Goal: Check status: Check status

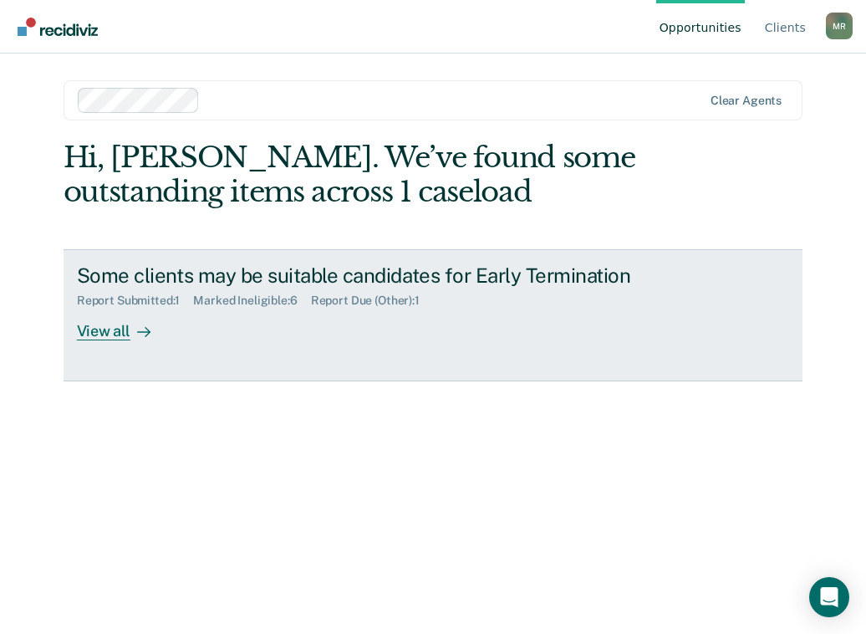
click at [104, 327] on div "View all" at bounding box center [124, 324] width 94 height 33
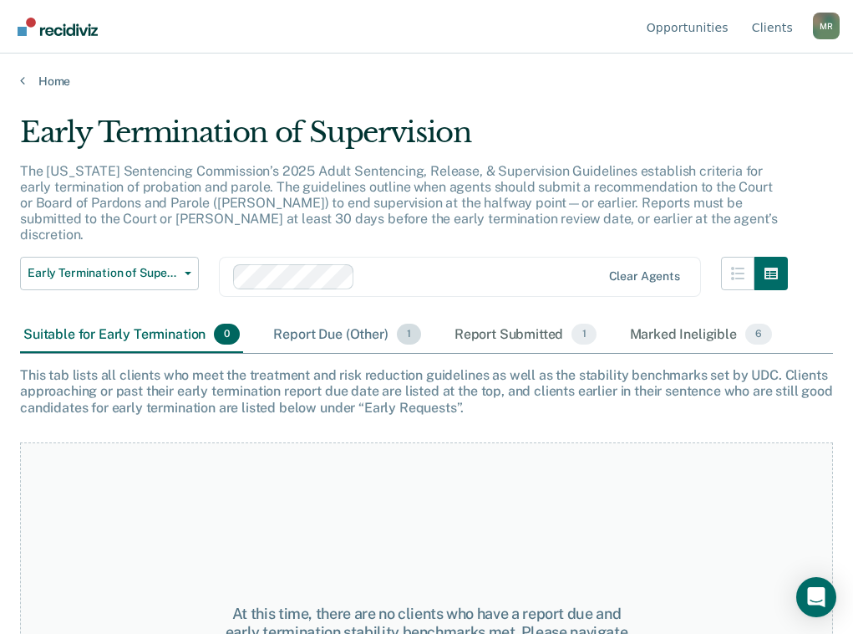
click at [359, 319] on div "Report Due (Other) 1" at bounding box center [347, 335] width 154 height 37
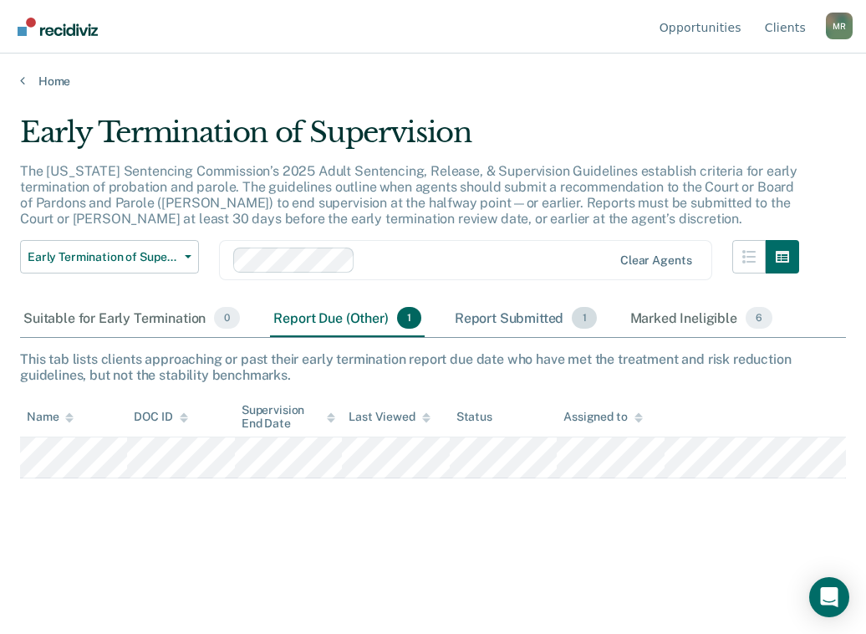
click at [507, 314] on div "Report Submitted 1" at bounding box center [525, 318] width 149 height 37
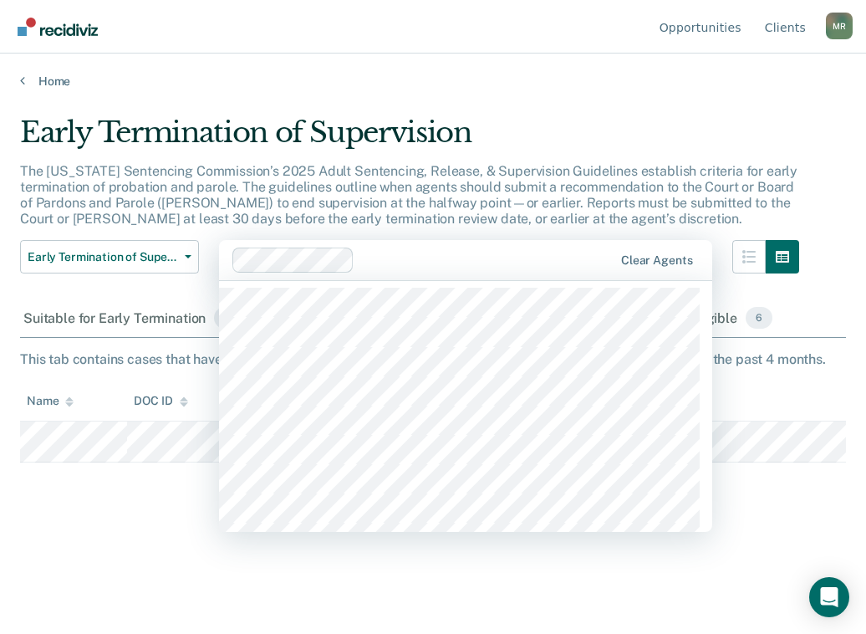
click at [446, 254] on div at bounding box center [487, 260] width 252 height 19
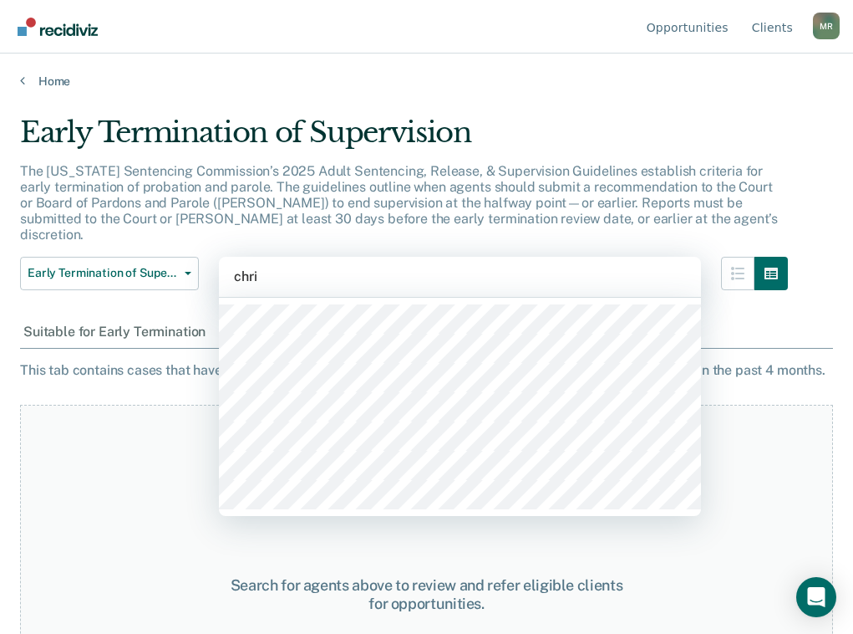
type input "[PERSON_NAME]"
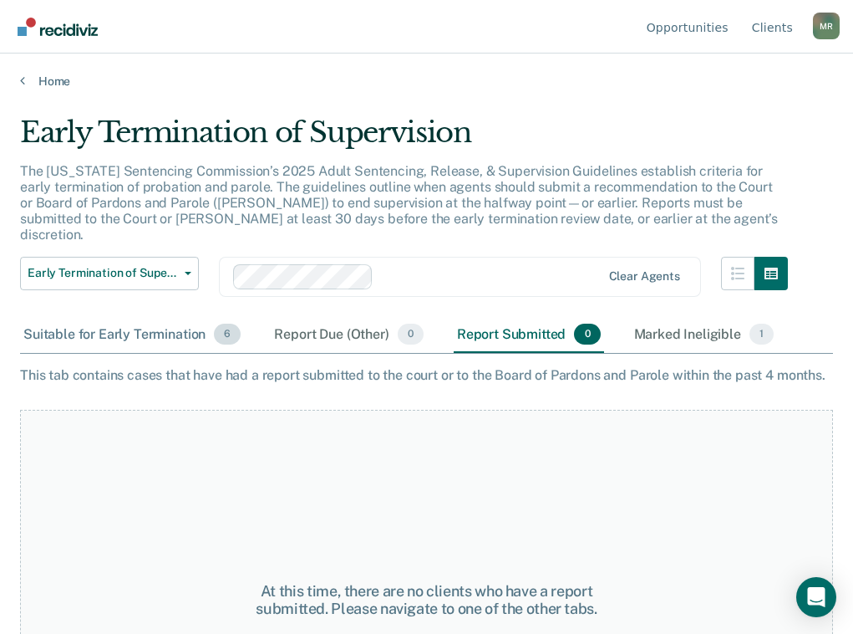
click at [121, 317] on div "Suitable for Early Termination 6" at bounding box center [132, 335] width 224 height 37
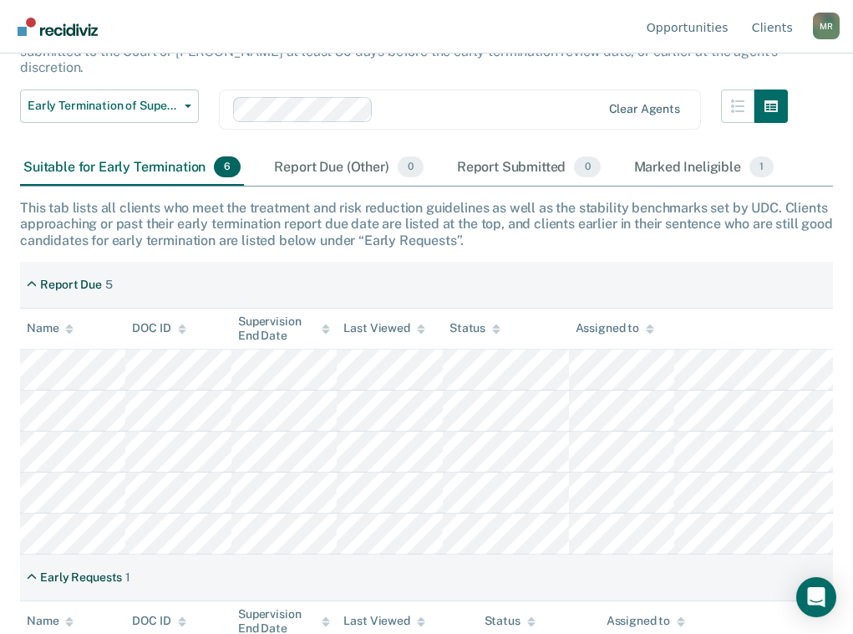
scroll to position [235, 0]
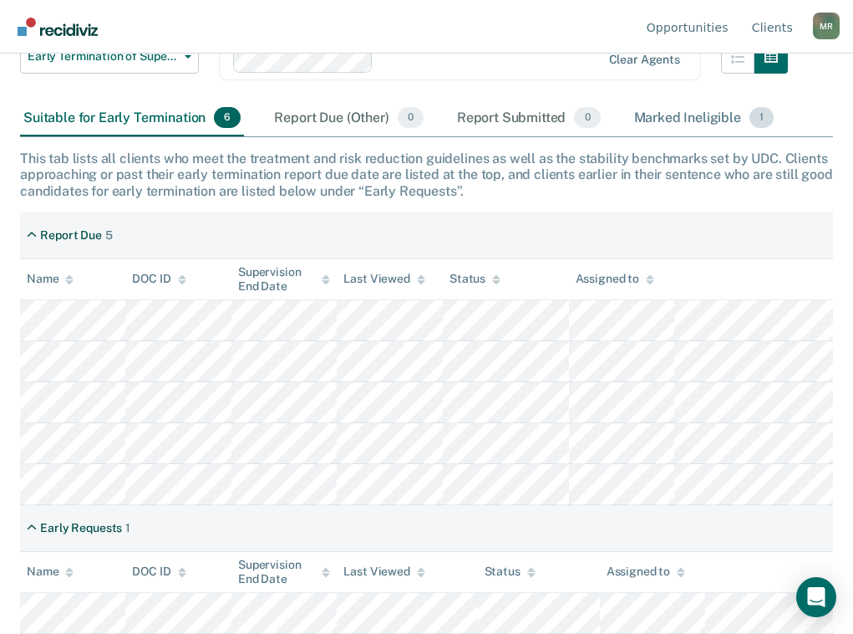
click at [706, 100] on div "Marked Ineligible 1" at bounding box center [704, 118] width 147 height 37
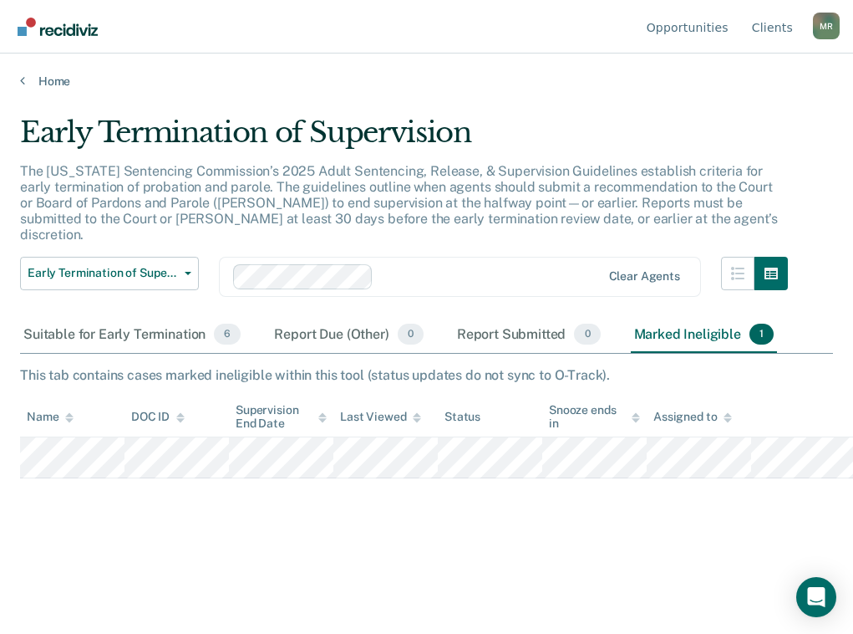
scroll to position [0, 0]
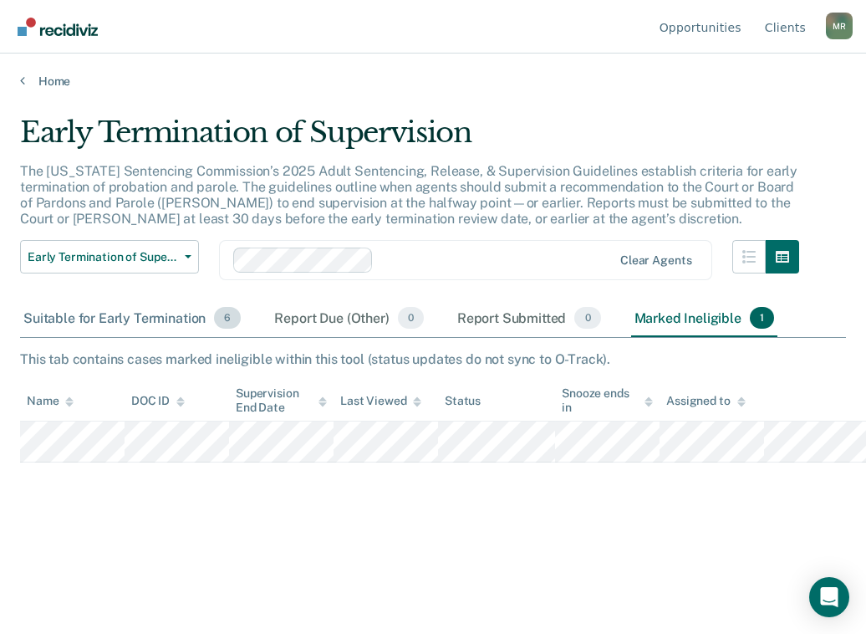
click at [108, 309] on div "Suitable for Early Termination 6" at bounding box center [132, 318] width 224 height 37
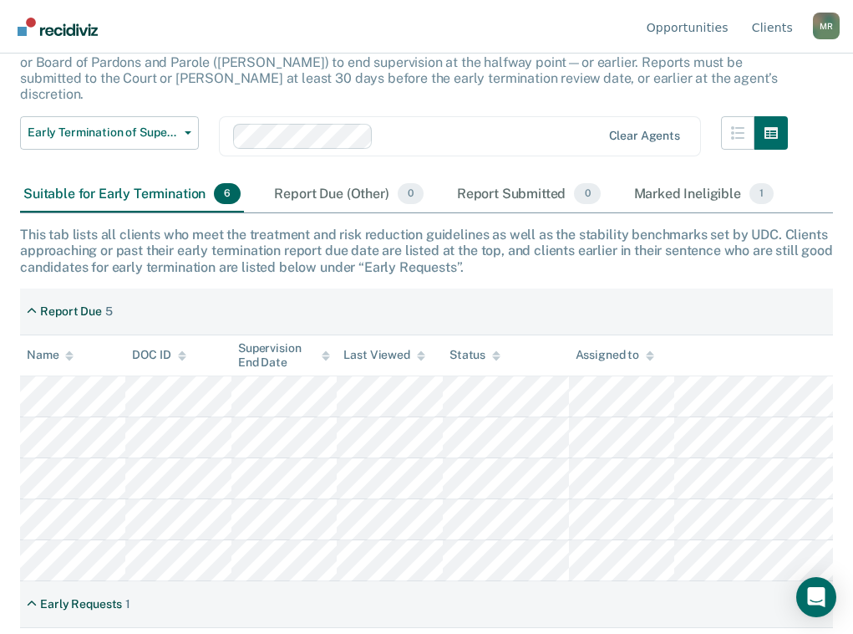
scroll to position [235, 0]
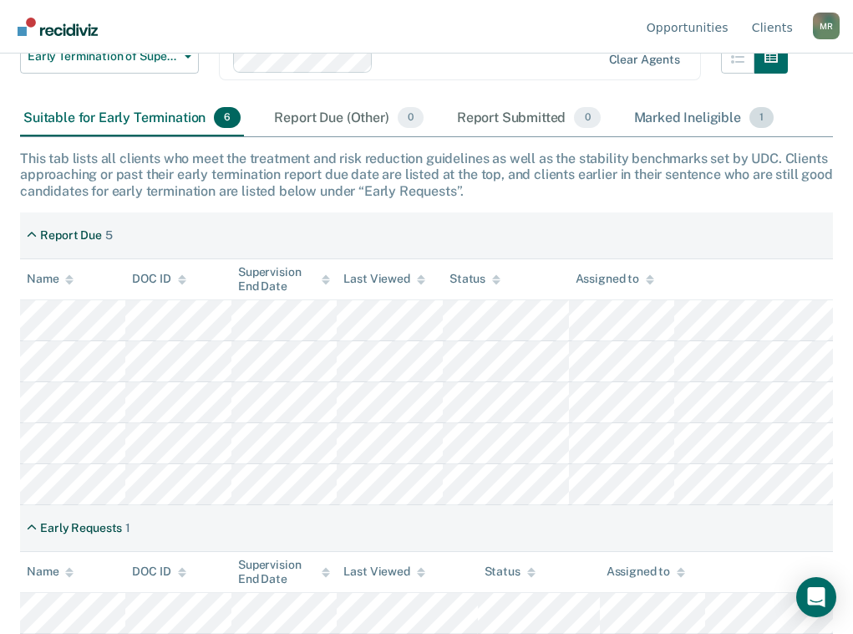
click at [673, 100] on div "Marked Ineligible 1" at bounding box center [704, 118] width 147 height 37
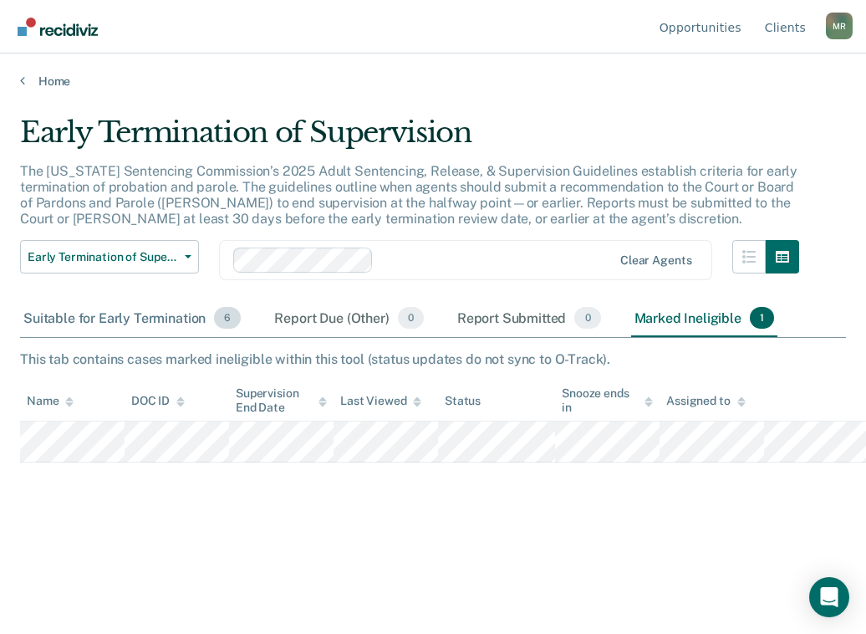
click at [107, 318] on div "Suitable for Early Termination 6" at bounding box center [132, 318] width 224 height 37
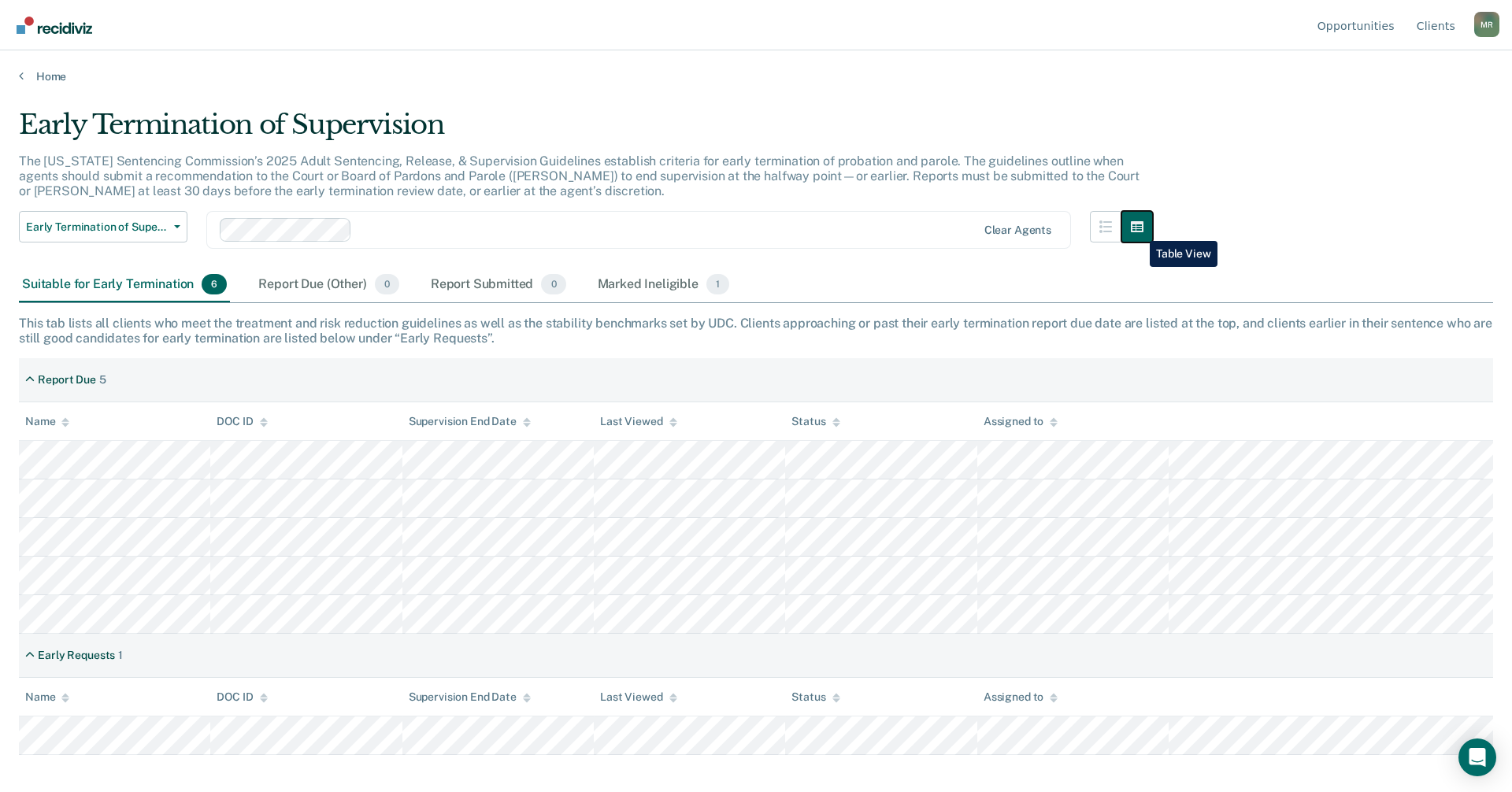
click at [815, 229] on icon "button" at bounding box center [1136, 227] width 12 height 11
click at [815, 221] on icon "button" at bounding box center [1105, 226] width 12 height 12
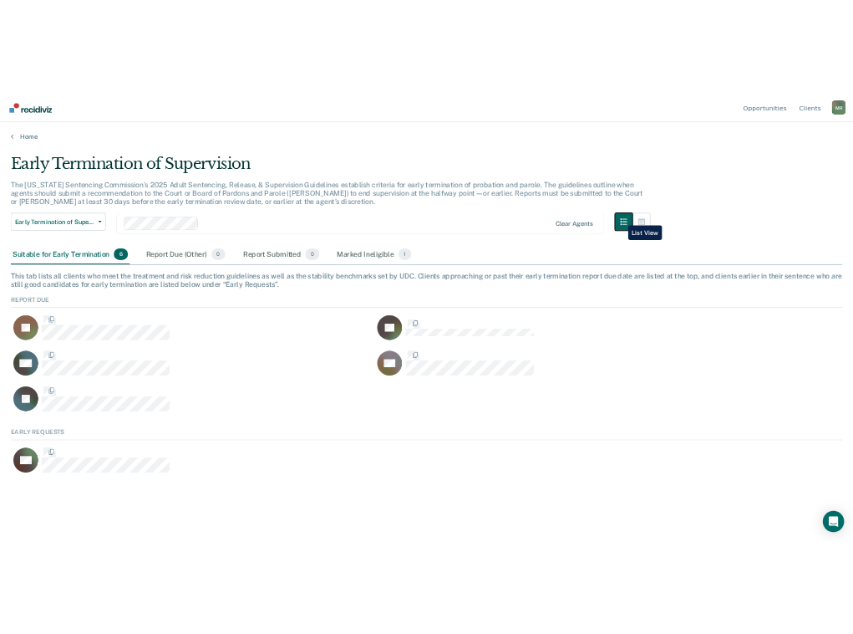
scroll to position [89, 1552]
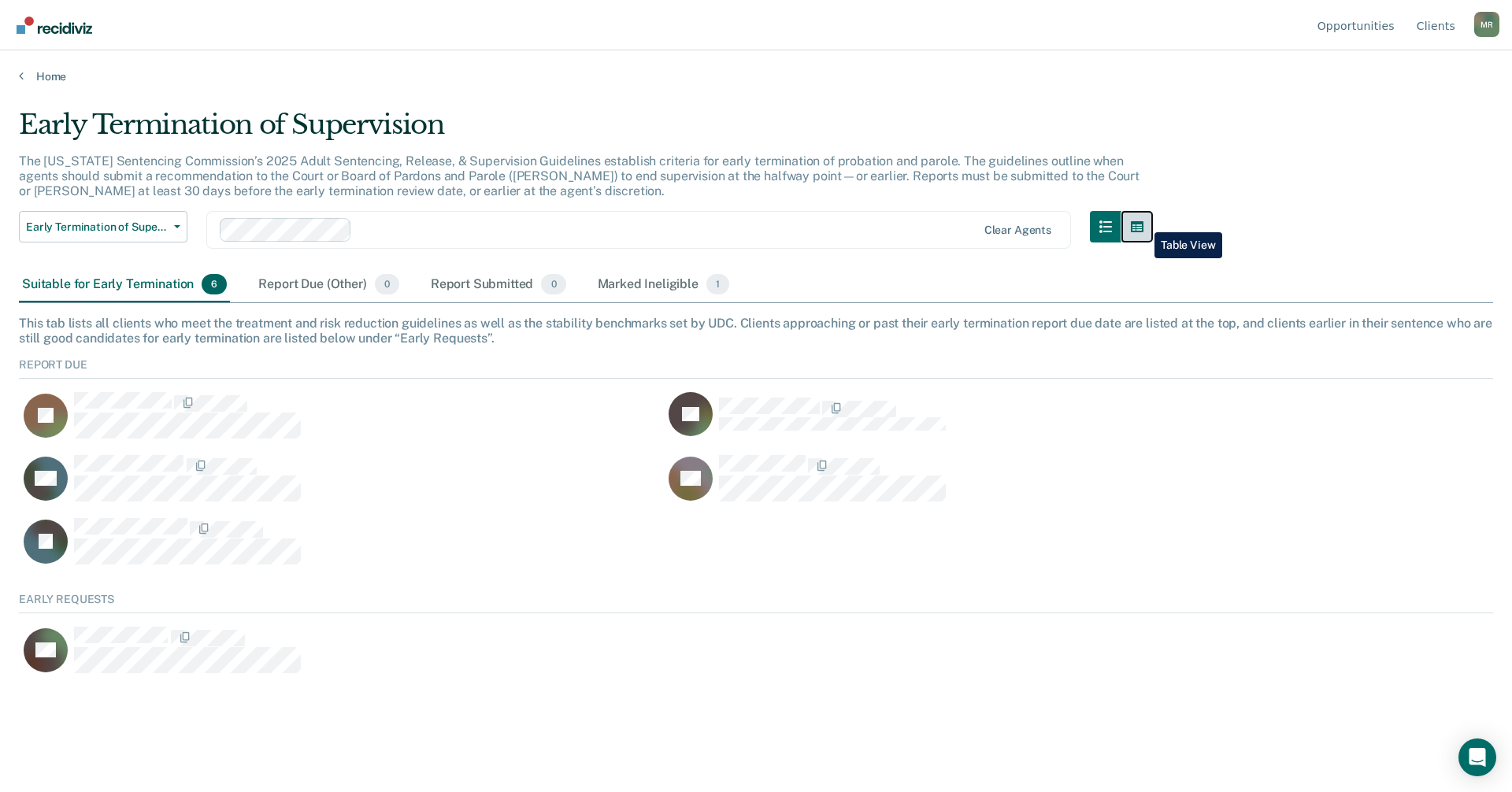
click at [815, 220] on icon "button" at bounding box center [1136, 226] width 12 height 12
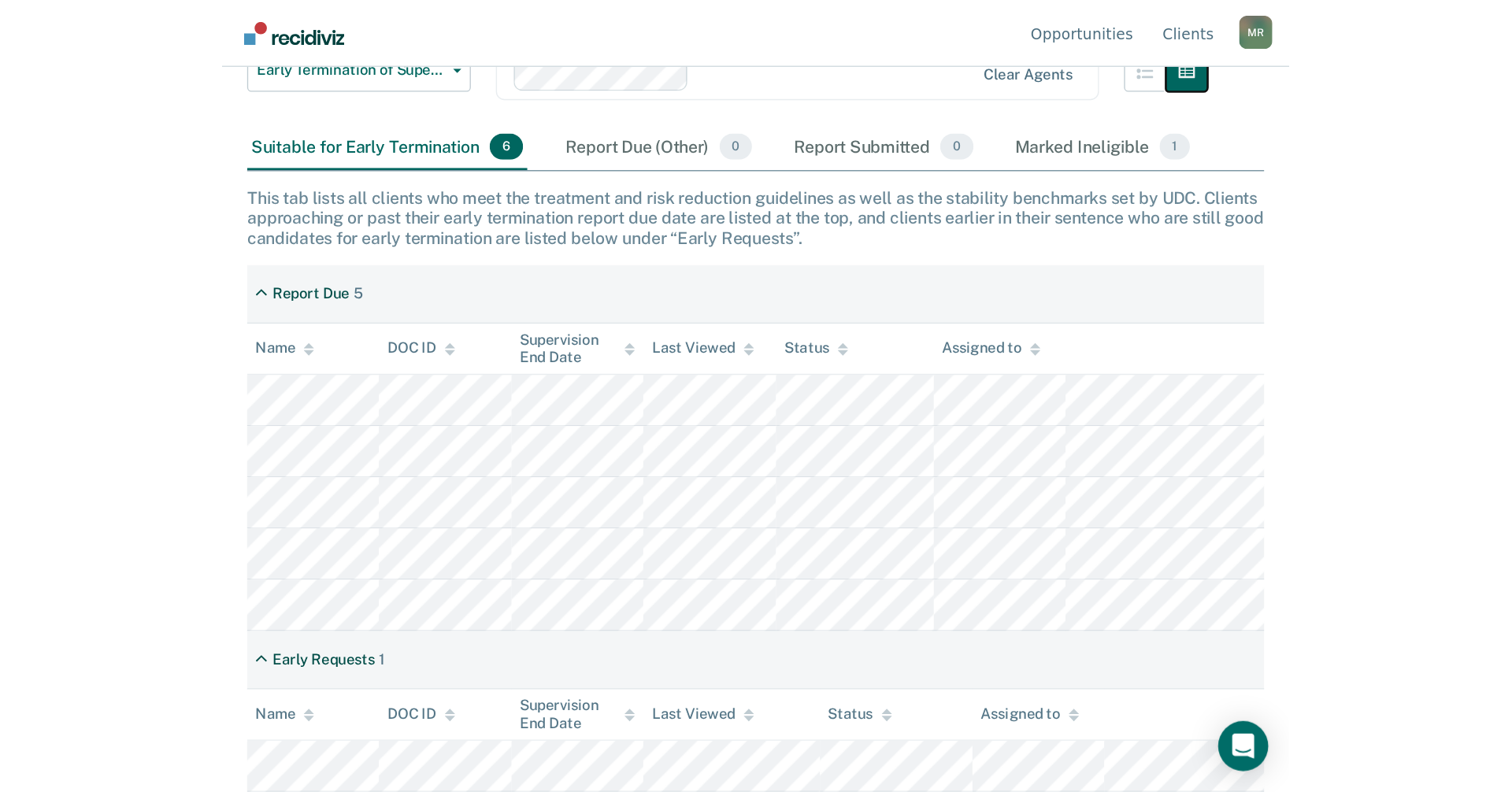
scroll to position [0, 0]
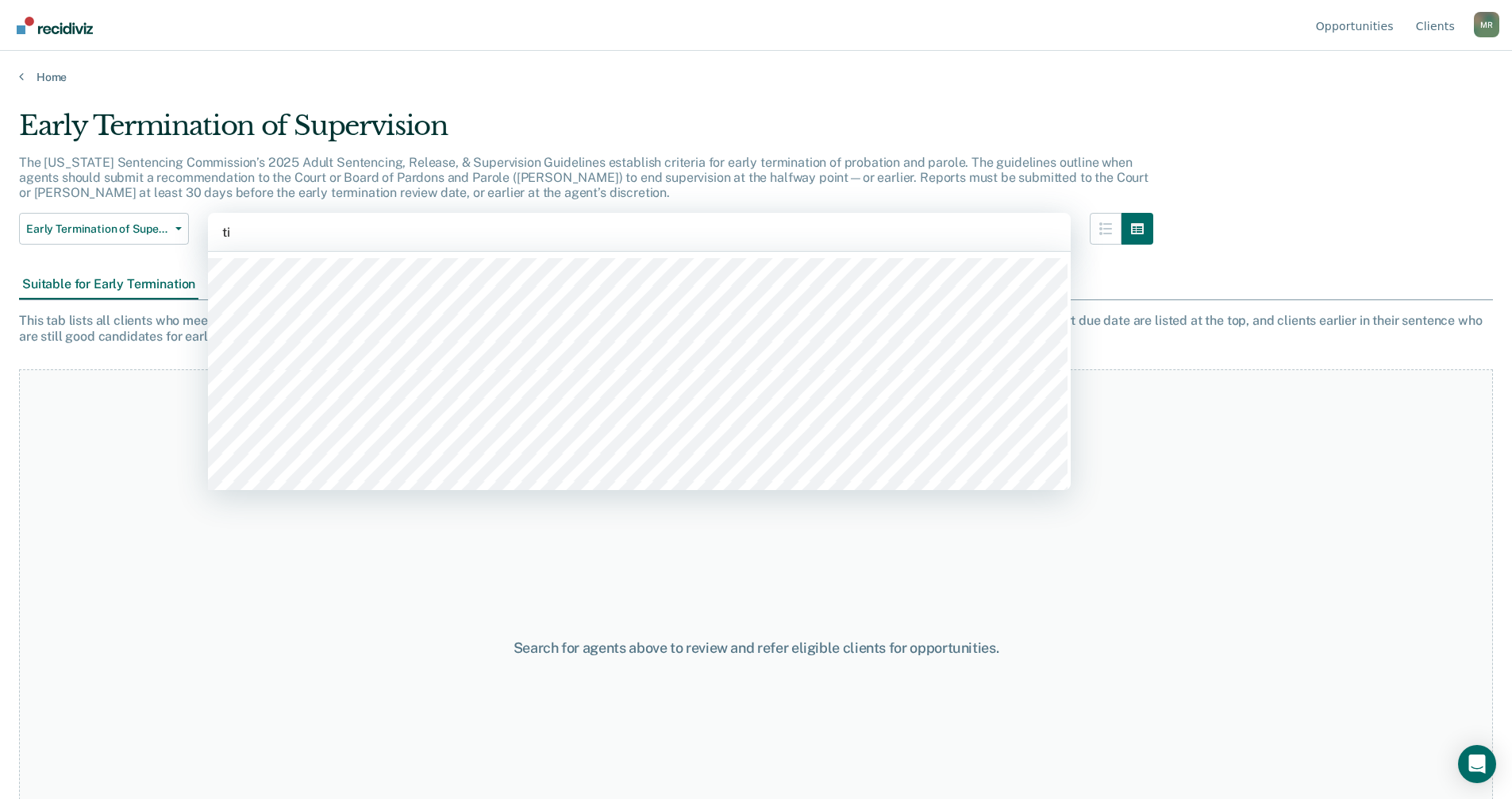
type input "[PERSON_NAME]"
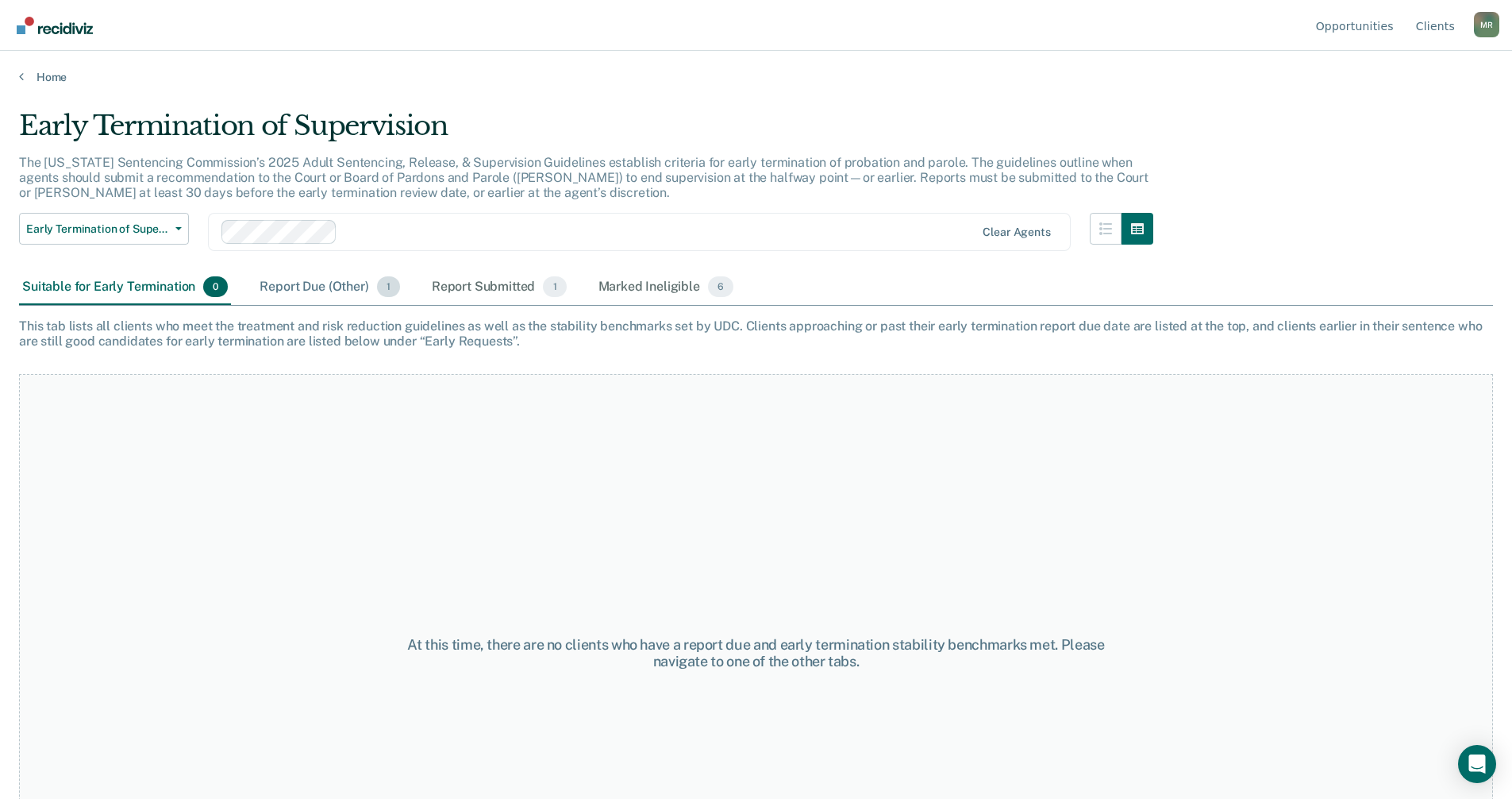
click at [317, 286] on div "Report Due (Other) 1" at bounding box center [330, 287] width 146 height 35
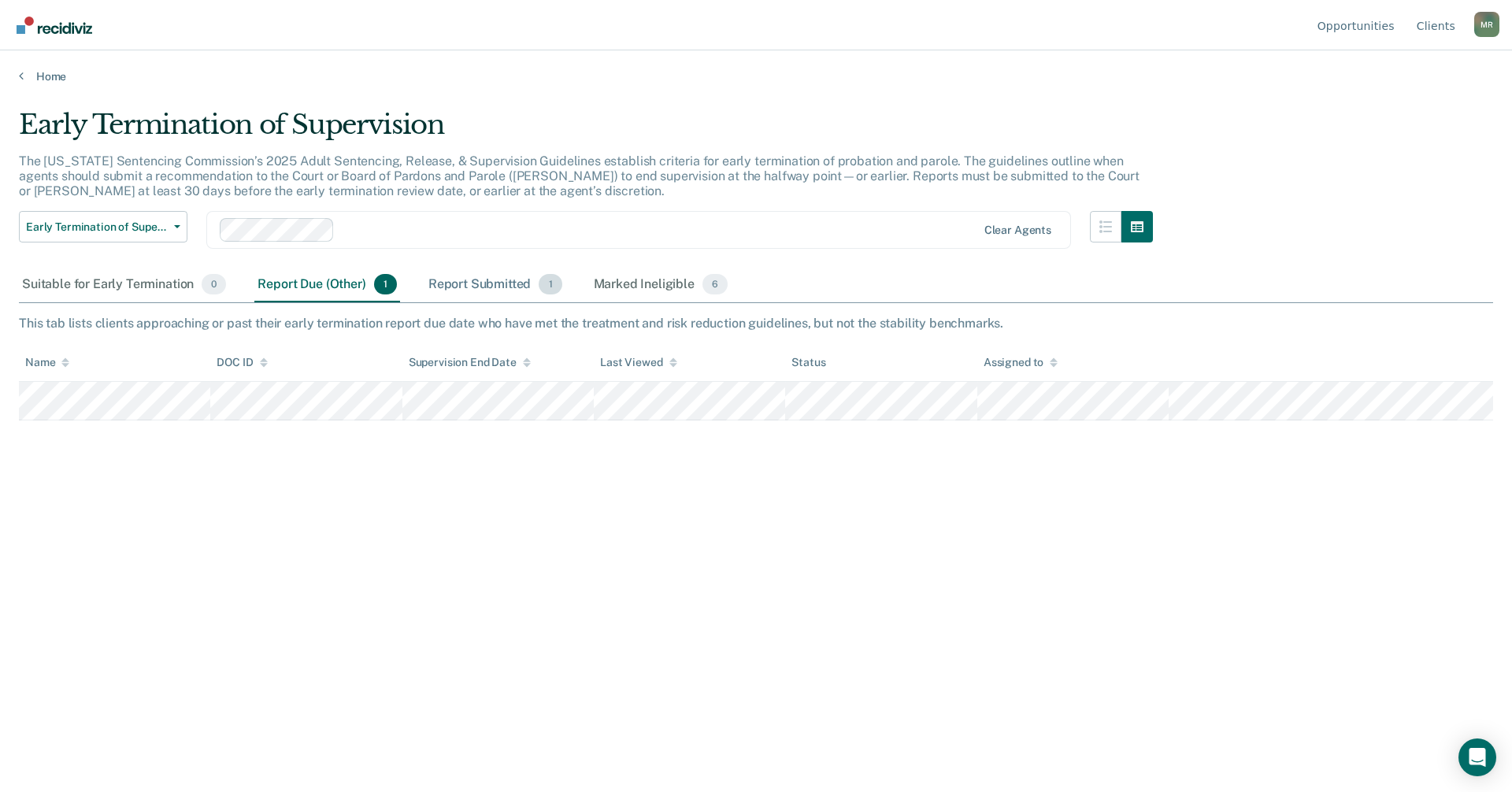
click at [485, 277] on div "Report Submitted 1" at bounding box center [495, 284] width 140 height 35
click at [631, 278] on div "Marked Ineligible 6" at bounding box center [661, 284] width 141 height 35
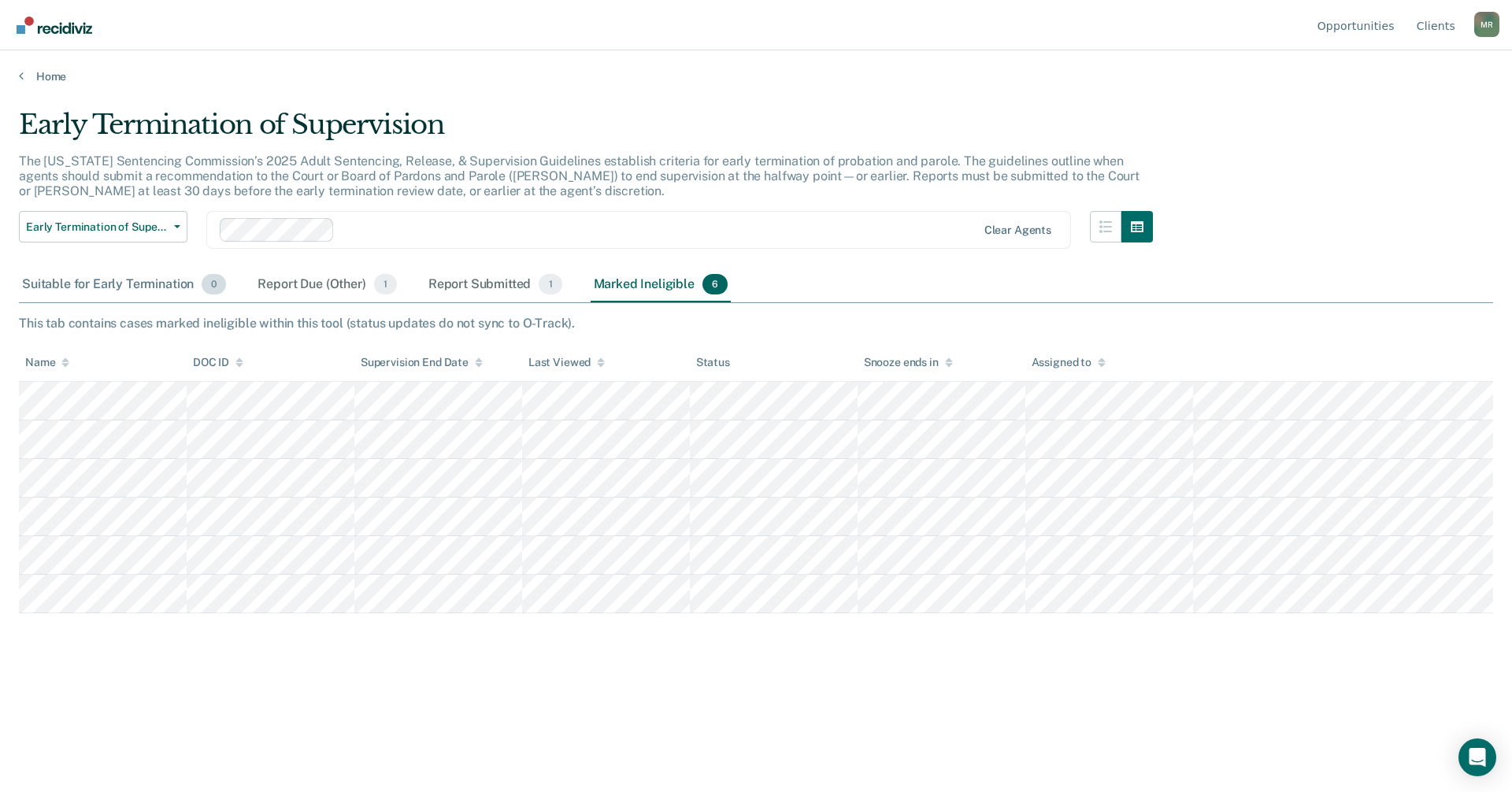
click at [147, 285] on div "Suitable for Early Termination 0" at bounding box center [123, 284] width 210 height 35
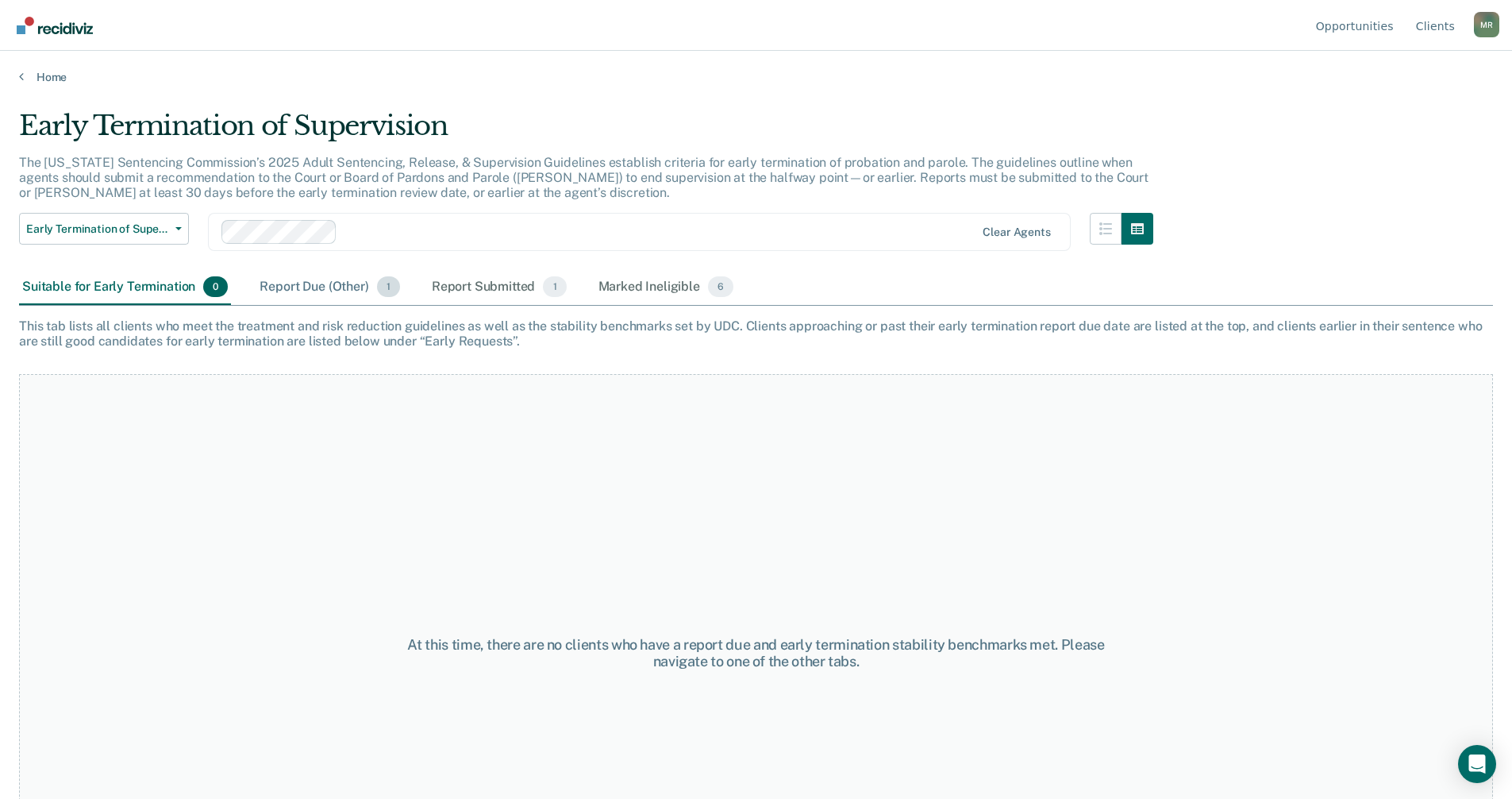
click at [312, 288] on div "Report Due (Other) 1" at bounding box center [330, 287] width 146 height 35
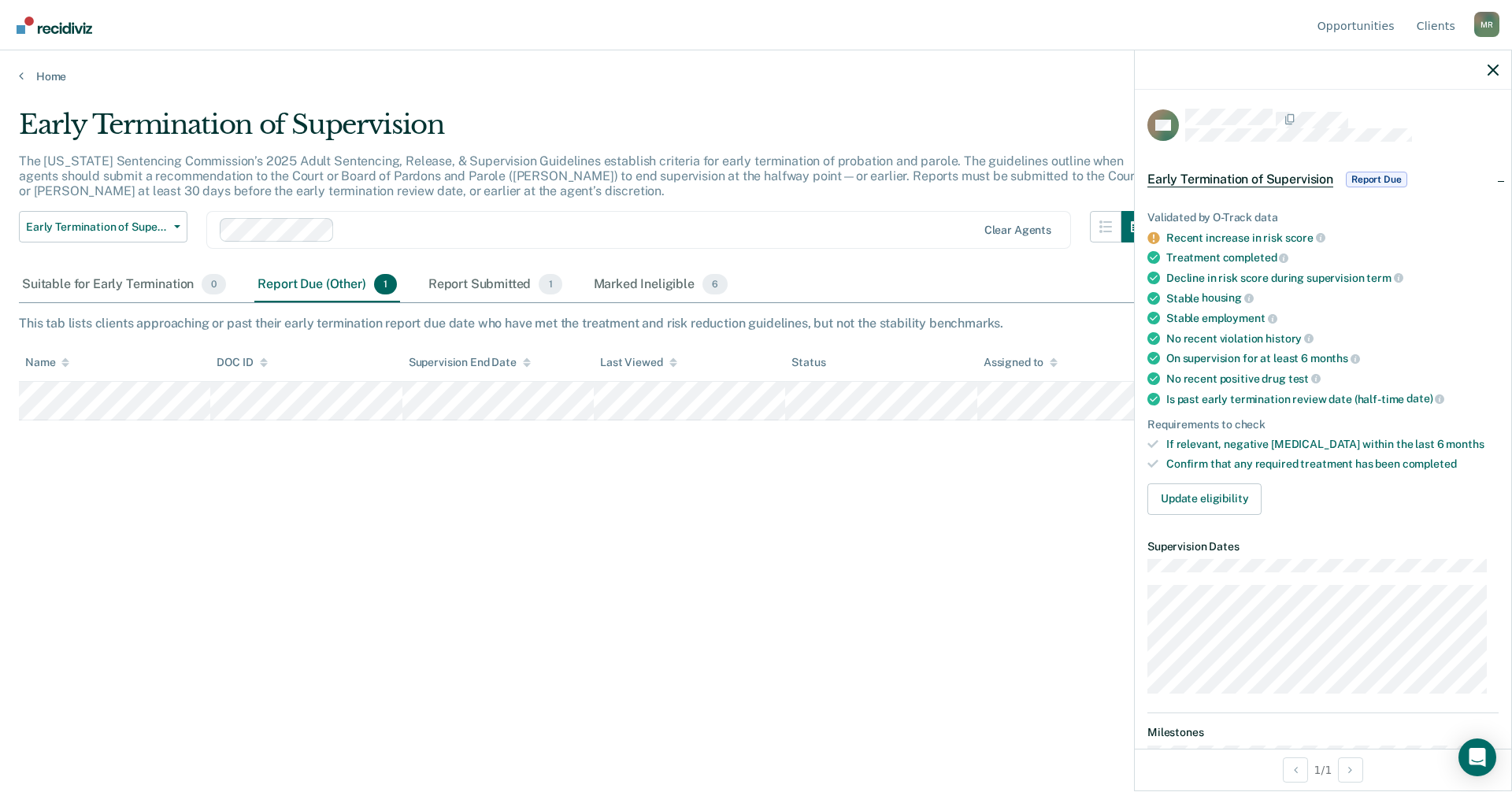
click at [804, 512] on div "Early Termination of Supervision The [US_STATE] Sentencing Commission’s 2025 Ad…" at bounding box center [756, 391] width 1474 height 565
click at [815, 67] on icon "button" at bounding box center [1493, 71] width 11 height 11
